Goal: Information Seeking & Learning: Learn about a topic

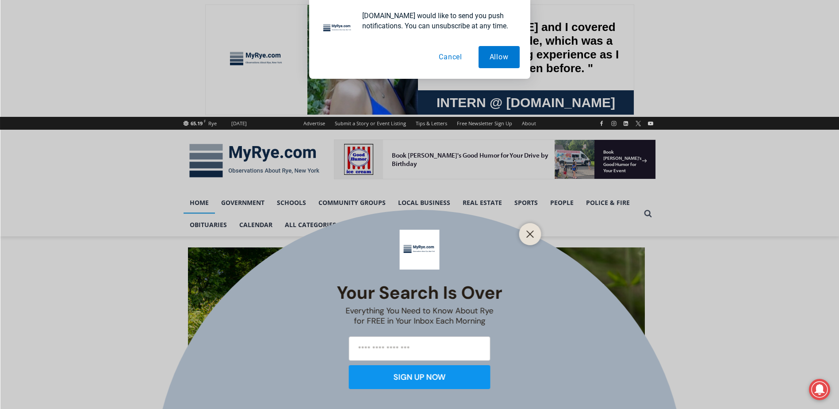
click at [453, 59] on button "Cancel" at bounding box center [451, 57] width 46 height 22
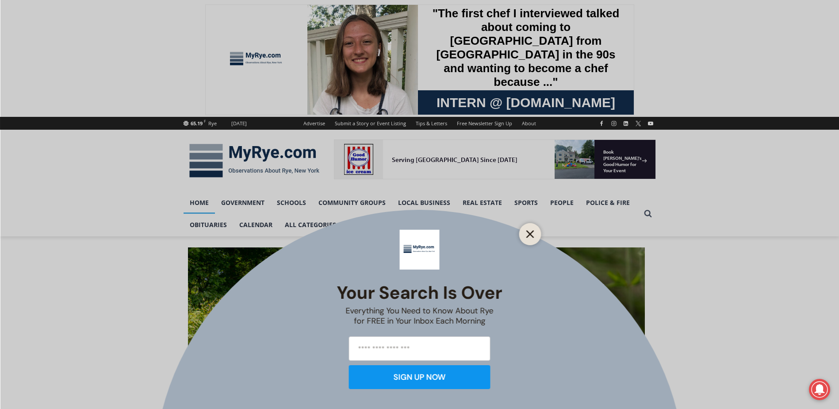
click at [526, 237] on icon "Close" at bounding box center [530, 234] width 8 height 8
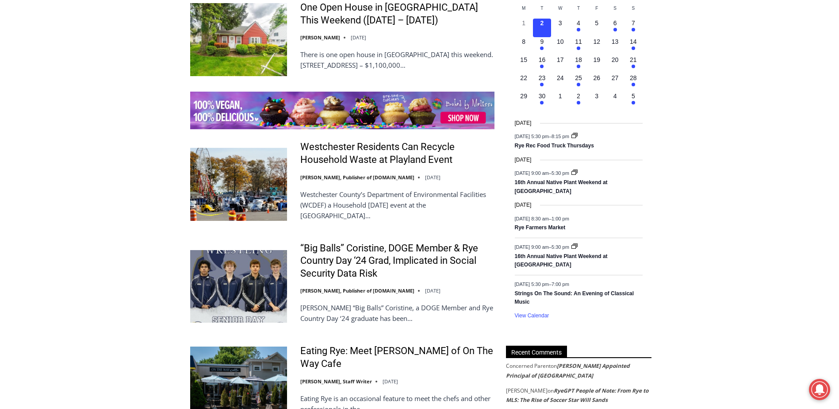
scroll to position [1327, 0]
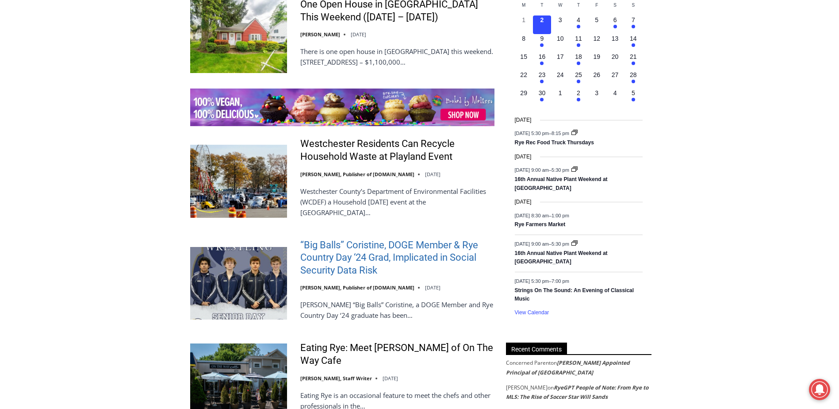
click at [382, 245] on link "“Big Balls” Coristine, DOGE Member & Rye Country Day ‘24 Grad, Implicated in So…" at bounding box center [397, 258] width 194 height 38
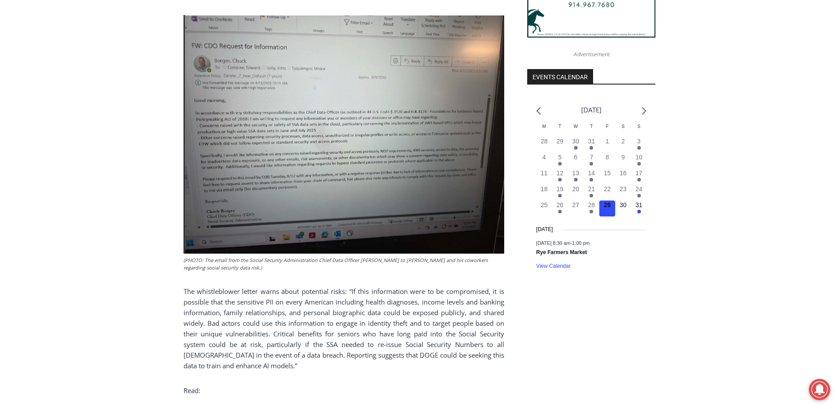
scroll to position [929, 0]
click at [255, 169] on img at bounding box center [344, 134] width 321 height 238
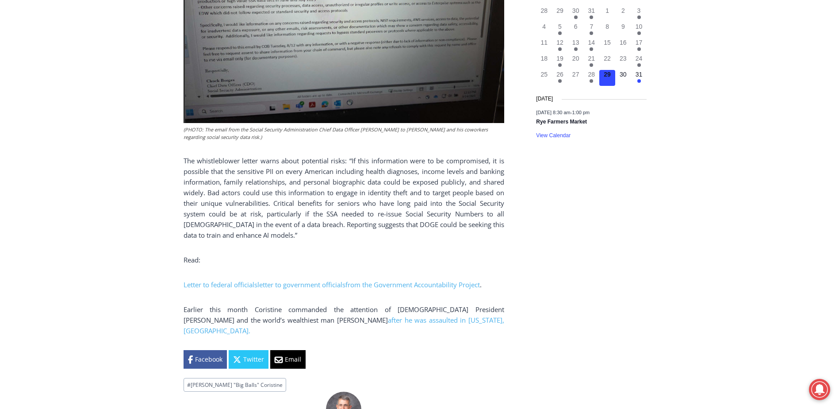
scroll to position [1062, 0]
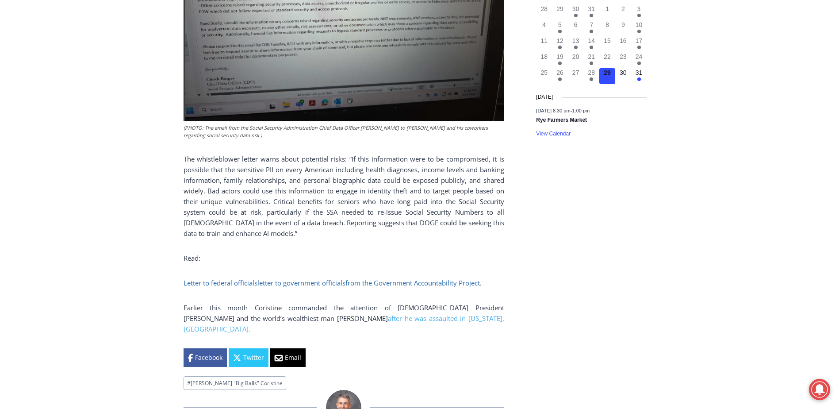
click at [264, 287] on span "letter to government officials" at bounding box center [301, 282] width 88 height 9
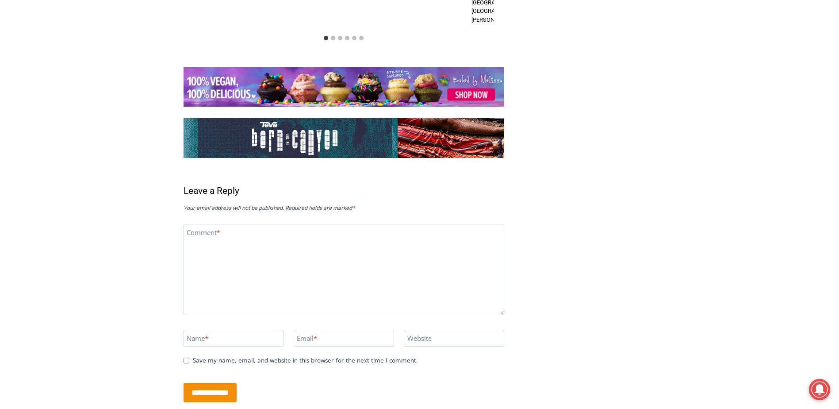
scroll to position [1814, 0]
